Goal: Task Accomplishment & Management: Manage account settings

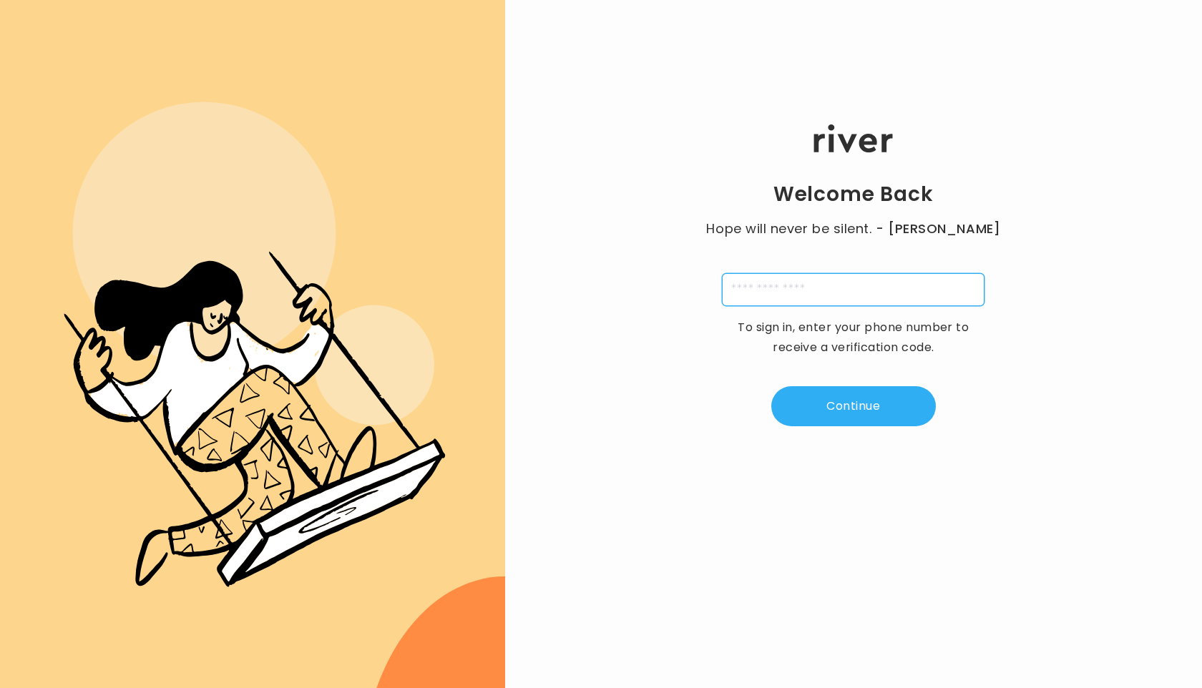
click at [783, 295] on input "tel" at bounding box center [853, 289] width 262 height 33
type input "**********"
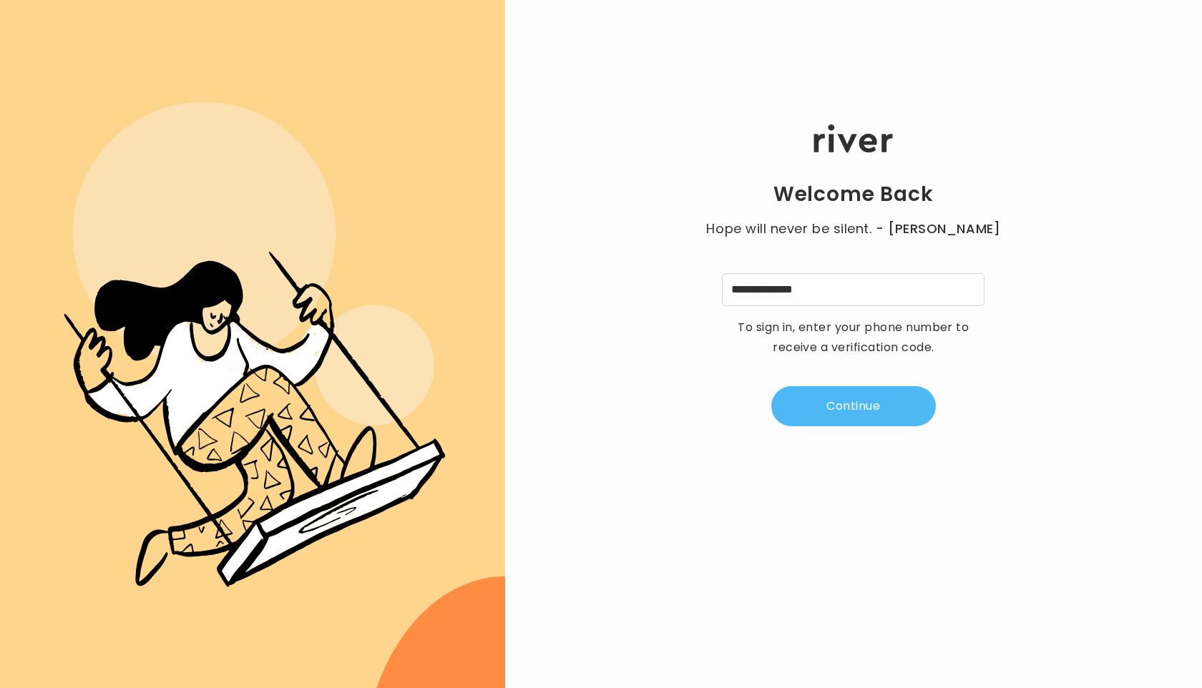
click at [854, 406] on button "Continue" at bounding box center [853, 406] width 165 height 40
type input "*"
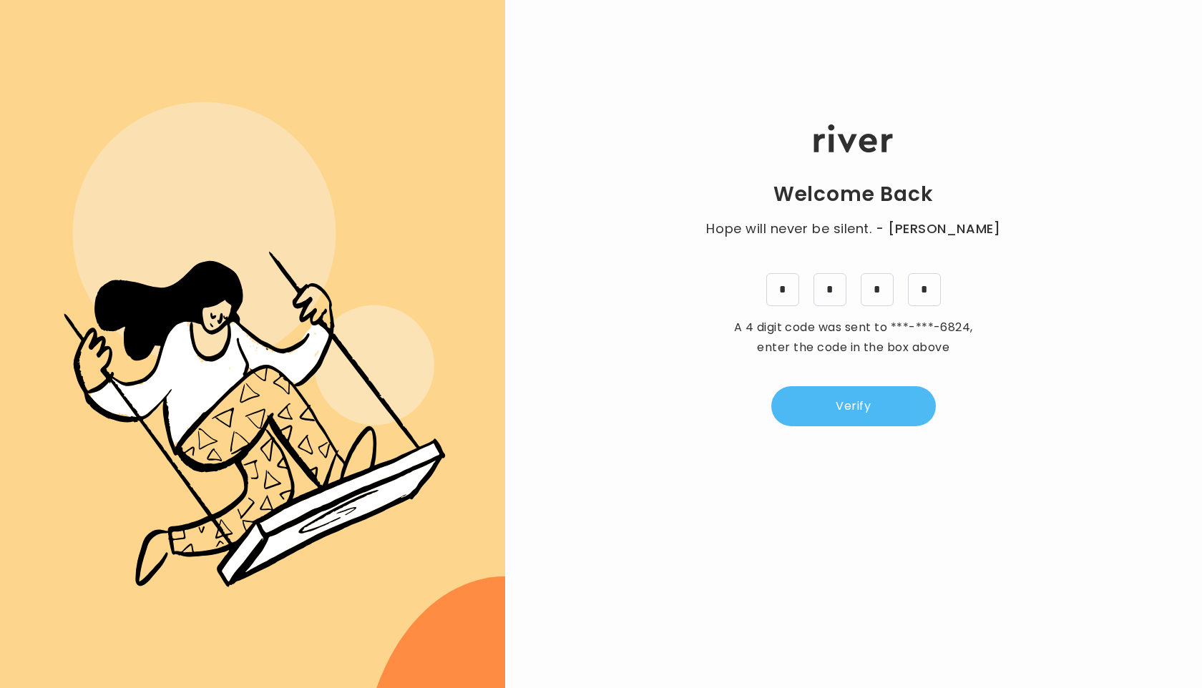
click at [855, 409] on button "Verify" at bounding box center [853, 406] width 165 height 40
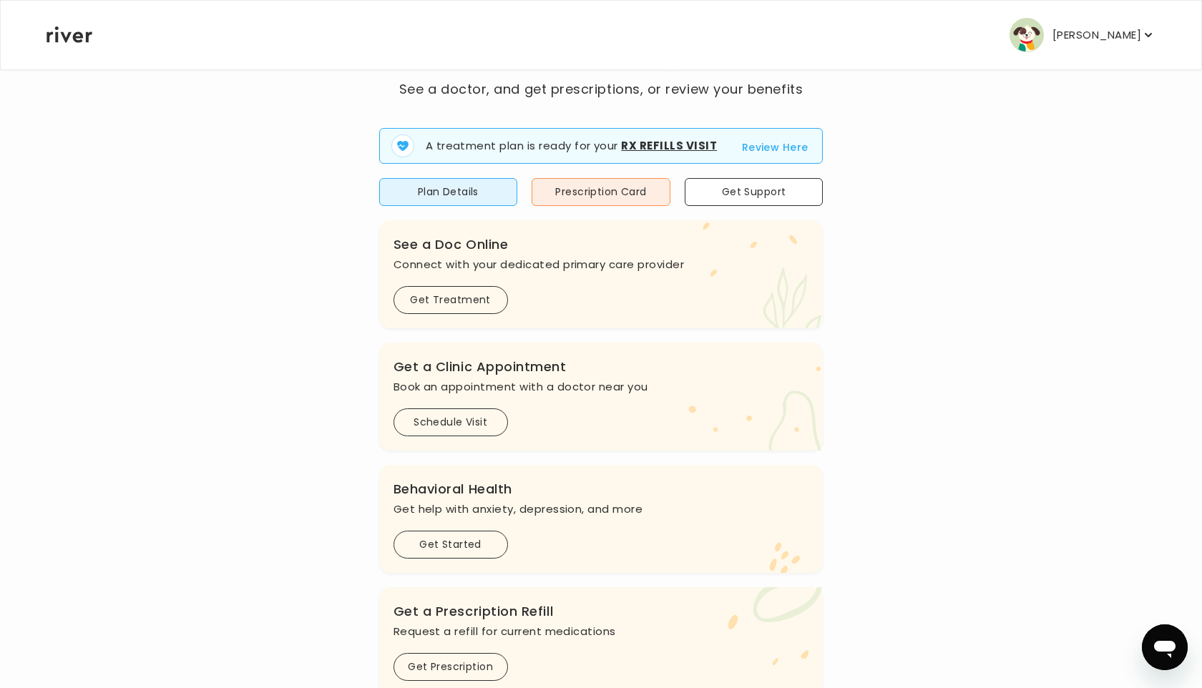
scroll to position [89, 0]
click at [455, 418] on button "Schedule Visit" at bounding box center [450, 420] width 114 height 28
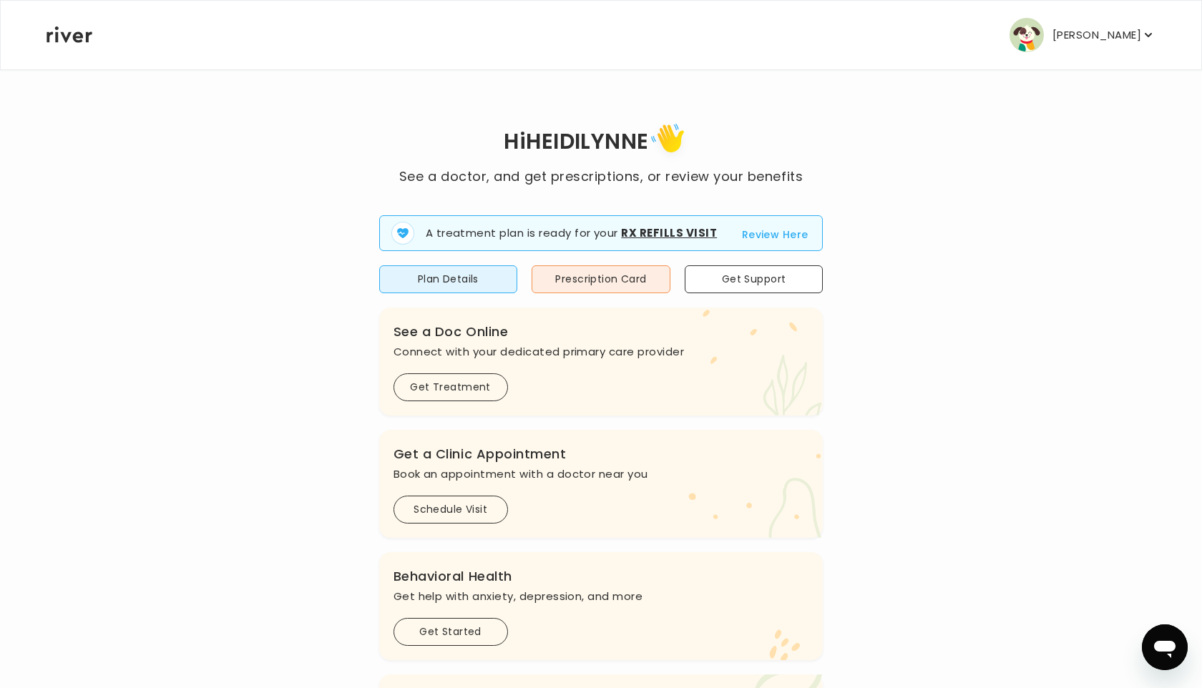
click at [774, 234] on button "Review Here" at bounding box center [775, 234] width 67 height 17
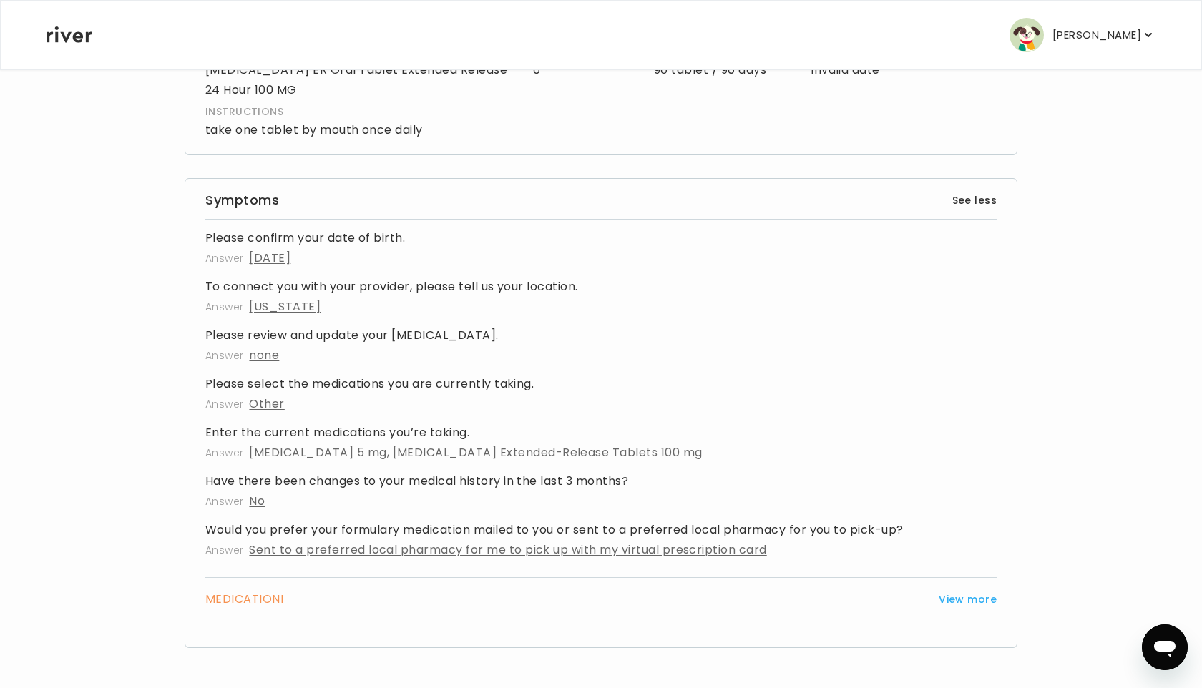
scroll to position [1108, 0]
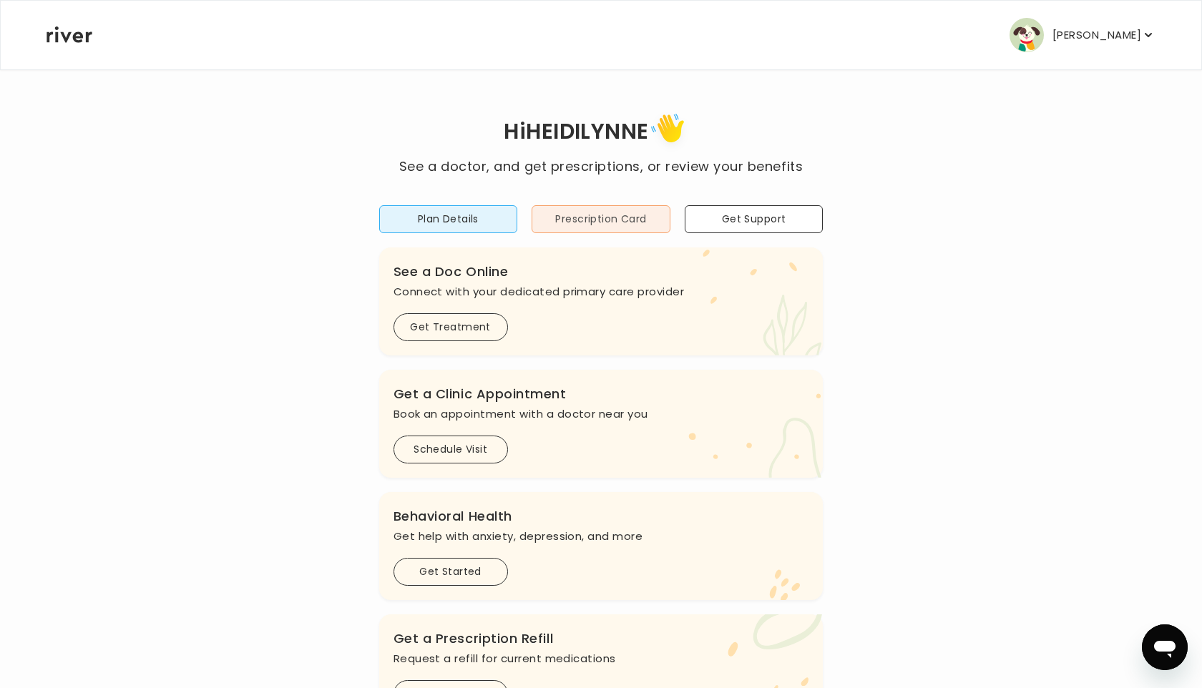
click at [625, 220] on button "Prescription Card" at bounding box center [600, 219] width 139 height 28
